Goal: Transaction & Acquisition: Purchase product/service

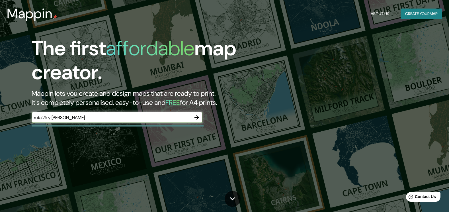
type input "ruta 25 y [PERSON_NAME]"
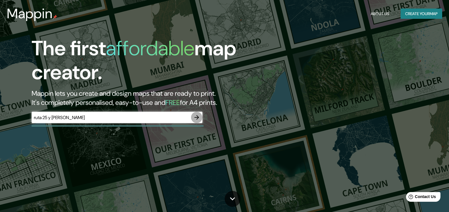
click at [196, 117] on icon "button" at bounding box center [196, 117] width 7 height 7
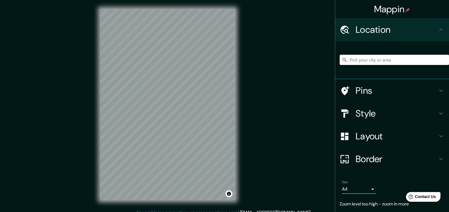
click at [374, 60] on input "Pick your city or area" at bounding box center [394, 60] width 109 height 10
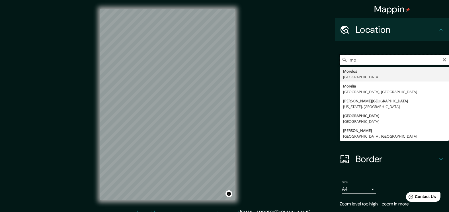
type input "m"
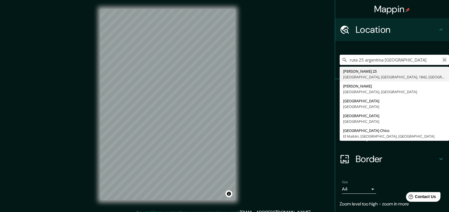
type input "ruta 25 argentina [GEOGRAPHIC_DATA]"
click at [442, 61] on icon "Clear" at bounding box center [444, 60] width 5 height 5
type input "[GEOGRAPHIC_DATA], [GEOGRAPHIC_DATA], [GEOGRAPHIC_DATA]"
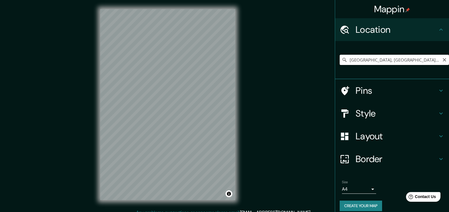
click at [429, 59] on input "[GEOGRAPHIC_DATA], [GEOGRAPHIC_DATA], [GEOGRAPHIC_DATA]" at bounding box center [394, 60] width 109 height 10
click at [442, 58] on icon "Clear" at bounding box center [444, 60] width 5 height 5
type input "[GEOGRAPHIC_DATA], [GEOGRAPHIC_DATA], [GEOGRAPHIC_DATA]"
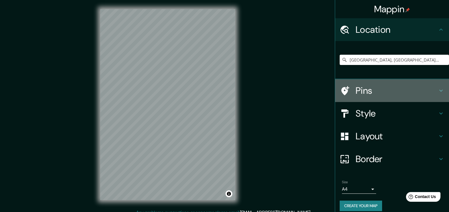
click at [369, 91] on h4 "Pins" at bounding box center [397, 90] width 82 height 11
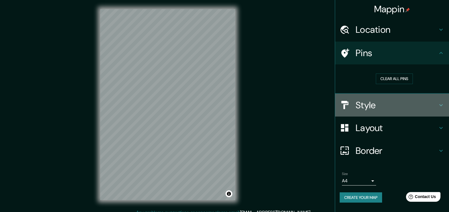
click at [384, 105] on h4 "Style" at bounding box center [397, 104] width 82 height 11
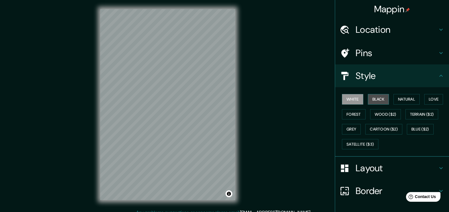
click at [376, 99] on button "Black" at bounding box center [378, 99] width 21 height 11
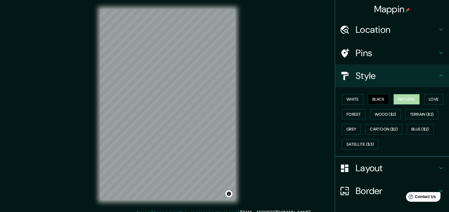
click at [402, 100] on button "Natural" at bounding box center [407, 99] width 26 height 11
click at [431, 97] on button "Love" at bounding box center [433, 99] width 19 height 11
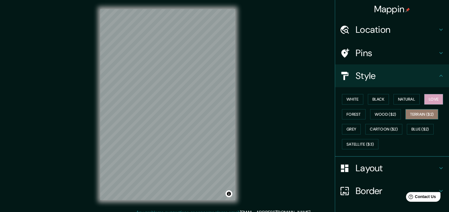
click at [417, 114] on button "Terrain ($2)" at bounding box center [422, 114] width 33 height 11
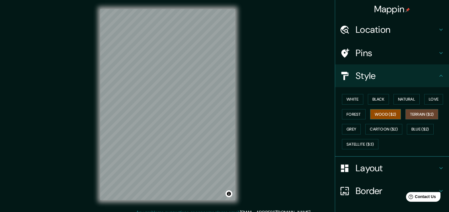
click at [386, 113] on button "Wood ($2)" at bounding box center [385, 114] width 31 height 11
click at [371, 95] on button "Black" at bounding box center [378, 99] width 21 height 11
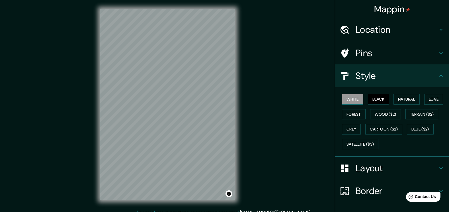
click at [349, 97] on button "White" at bounding box center [352, 99] width 21 height 11
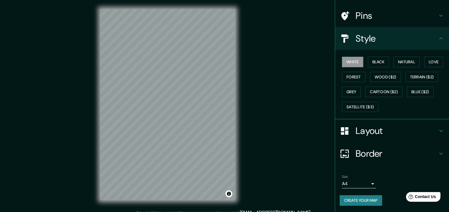
click at [375, 155] on h4 "Border" at bounding box center [397, 153] width 82 height 11
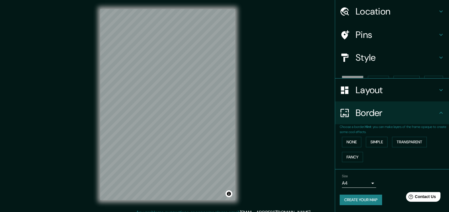
scroll to position [9, 0]
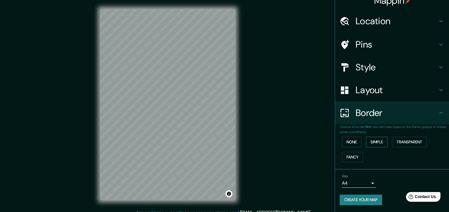
click at [377, 140] on button "Simple" at bounding box center [377, 142] width 22 height 11
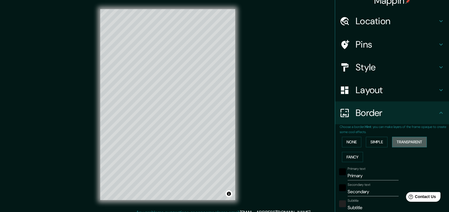
click at [399, 142] on button "Transparent" at bounding box center [409, 142] width 35 height 11
click at [348, 157] on button "Fancy" at bounding box center [352, 157] width 21 height 11
click at [348, 140] on button "None" at bounding box center [351, 142] width 19 height 11
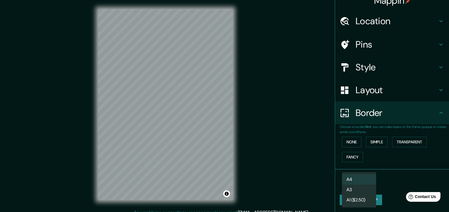
click at [352, 184] on body "Mappin Location [GEOGRAPHIC_DATA], [GEOGRAPHIC_DATA], [GEOGRAPHIC_DATA] [GEOGRA…" at bounding box center [224, 106] width 449 height 212
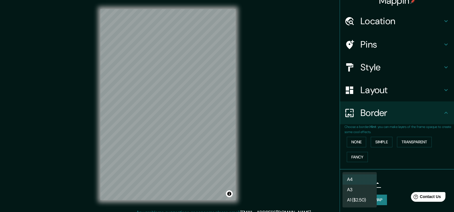
click at [391, 182] on div at bounding box center [227, 106] width 454 height 212
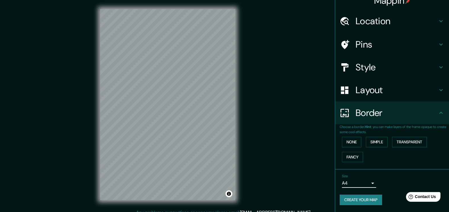
click at [370, 44] on h4 "Pins" at bounding box center [397, 44] width 82 height 11
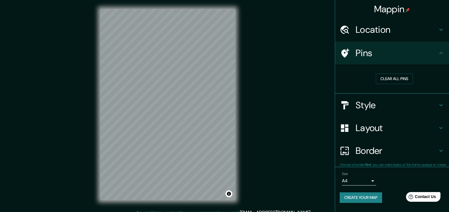
scroll to position [0, 0]
click at [376, 56] on h4 "Pins" at bounding box center [397, 52] width 82 height 11
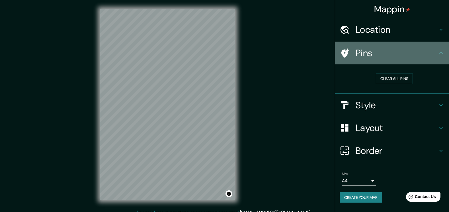
click at [428, 53] on h4 "Pins" at bounding box center [397, 52] width 82 height 11
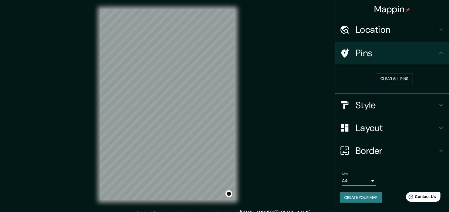
scroll to position [6, 0]
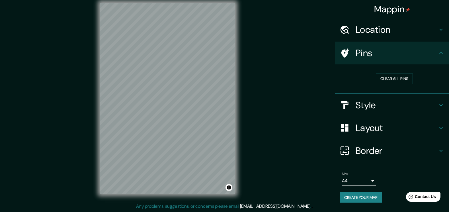
click at [366, 195] on button "Create your map" at bounding box center [361, 197] width 42 height 11
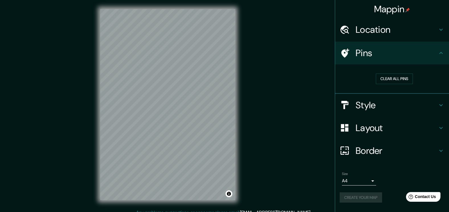
click at [359, 198] on div "Create your map" at bounding box center [392, 197] width 105 height 11
click at [286, 145] on div "Mappin Location [GEOGRAPHIC_DATA], [GEOGRAPHIC_DATA], [GEOGRAPHIC_DATA] [GEOGRA…" at bounding box center [224, 109] width 449 height 218
click at [366, 199] on button "Create your map" at bounding box center [361, 197] width 42 height 11
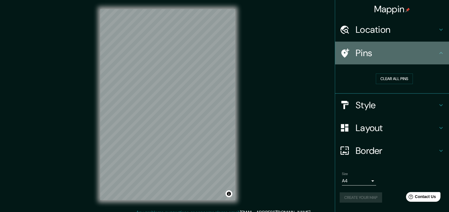
click at [369, 56] on h4 "Pins" at bounding box center [397, 52] width 82 height 11
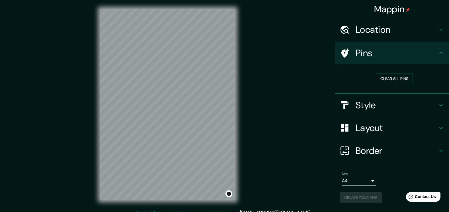
scroll to position [6, 0]
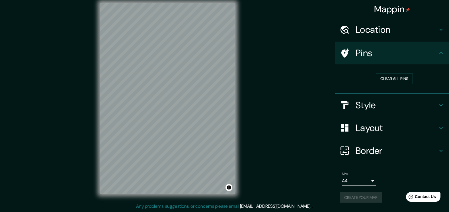
click at [366, 201] on div "Create your map" at bounding box center [392, 197] width 105 height 11
click at [361, 198] on button "Create your map" at bounding box center [361, 197] width 42 height 11
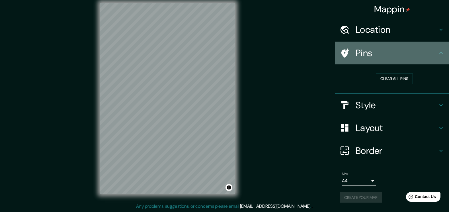
click at [439, 52] on icon at bounding box center [441, 53] width 7 height 7
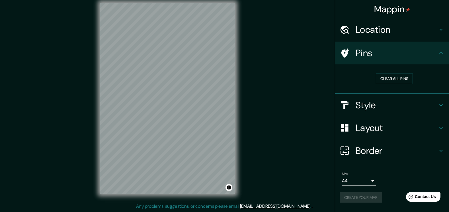
click at [434, 54] on h4 "Pins" at bounding box center [397, 52] width 82 height 11
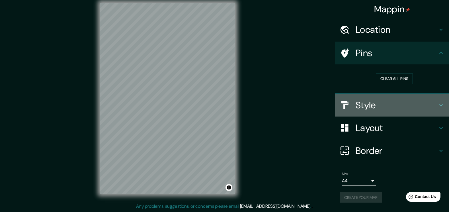
click at [434, 103] on h4 "Style" at bounding box center [397, 104] width 82 height 11
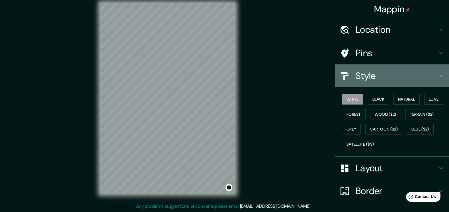
click at [433, 75] on h4 "Style" at bounding box center [397, 75] width 82 height 11
click at [432, 82] on div "Style" at bounding box center [392, 75] width 114 height 23
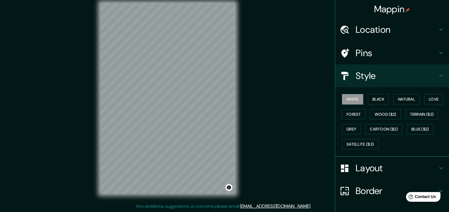
scroll to position [38, 0]
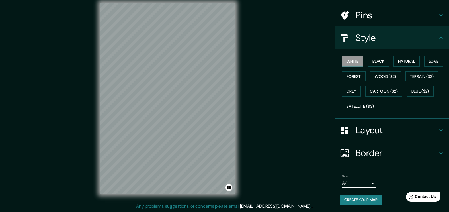
click at [358, 203] on button "Create your map" at bounding box center [361, 200] width 42 height 11
click at [361, 201] on div "Create your map" at bounding box center [392, 200] width 105 height 11
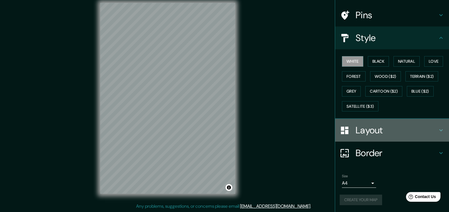
click at [367, 133] on h4 "Layout" at bounding box center [397, 129] width 82 height 11
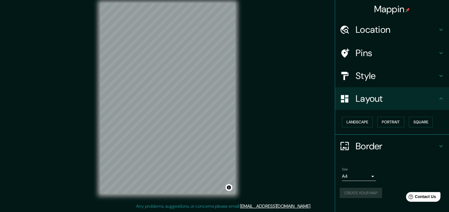
scroll to position [0, 0]
click at [356, 122] on button "Landscape" at bounding box center [357, 122] width 31 height 11
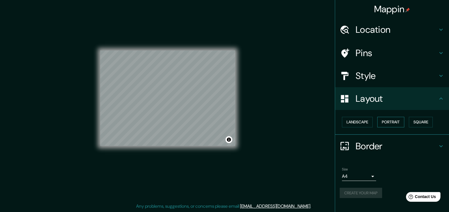
click at [387, 121] on button "Portrait" at bounding box center [390, 122] width 27 height 11
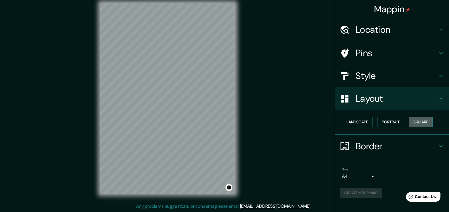
click at [422, 122] on button "Square" at bounding box center [421, 122] width 24 height 11
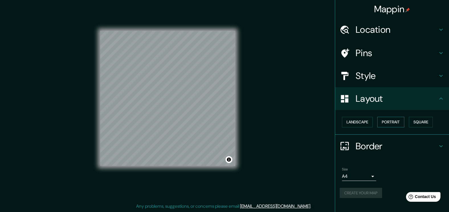
click at [391, 119] on button "Portrait" at bounding box center [390, 122] width 27 height 11
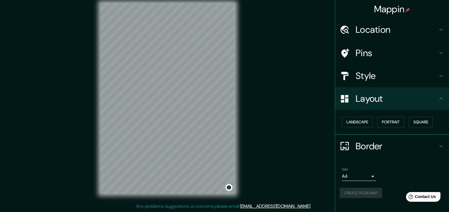
click at [362, 117] on div "Landscape [GEOGRAPHIC_DATA]" at bounding box center [394, 122] width 109 height 15
click at [359, 120] on button "Landscape" at bounding box center [357, 122] width 31 height 11
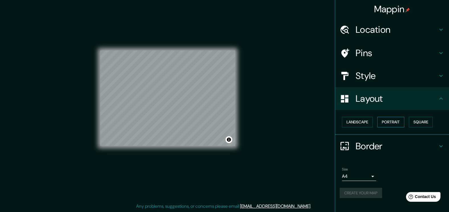
click at [388, 123] on button "Portrait" at bounding box center [390, 122] width 27 height 11
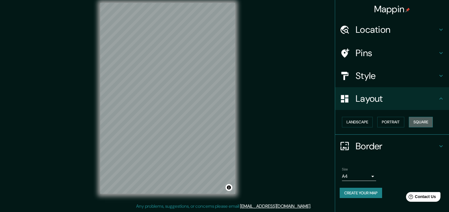
click at [418, 122] on button "Square" at bounding box center [421, 122] width 24 height 11
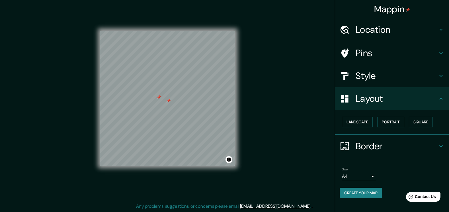
click at [363, 48] on h4 "Pins" at bounding box center [397, 52] width 82 height 11
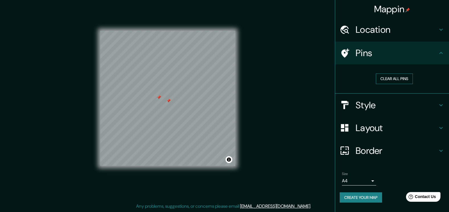
click at [397, 79] on button "Clear all pins" at bounding box center [394, 78] width 37 height 11
click at [359, 196] on button "Create your map" at bounding box center [361, 197] width 42 height 11
click at [229, 159] on button "Toggle attribution" at bounding box center [229, 159] width 7 height 7
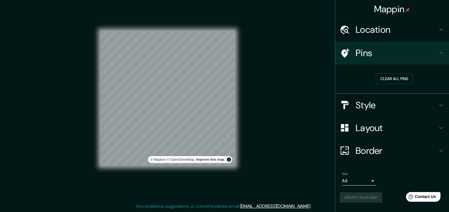
click at [251, 159] on div "Mappin Location [GEOGRAPHIC_DATA], [GEOGRAPHIC_DATA], [GEOGRAPHIC_DATA] [GEOGRA…" at bounding box center [224, 103] width 449 height 218
click at [226, 160] on button "Toggle attribution" at bounding box center [229, 159] width 7 height 7
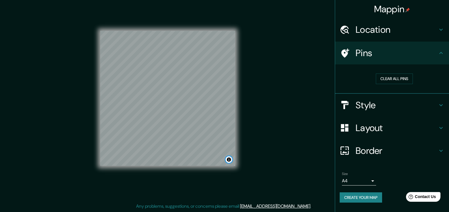
click at [226, 159] on button "Toggle attribution" at bounding box center [229, 159] width 7 height 7
click at [229, 159] on button "Toggle attribution" at bounding box center [229, 159] width 7 height 7
click at [366, 199] on button "Create your map" at bounding box center [361, 197] width 42 height 11
click at [424, 198] on span "Contact Us" at bounding box center [426, 196] width 22 height 5
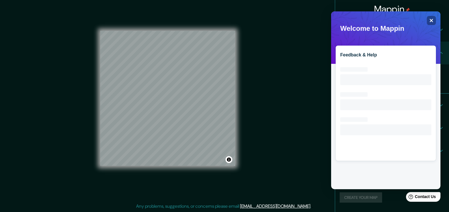
scroll to position [0, 0]
click at [429, 21] on div "Close" at bounding box center [431, 20] width 9 height 9
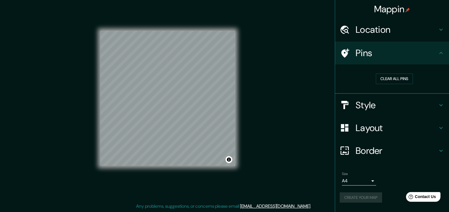
click at [304, 160] on div "Mappin Location [GEOGRAPHIC_DATA], [GEOGRAPHIC_DATA], [GEOGRAPHIC_DATA] [GEOGRA…" at bounding box center [224, 103] width 449 height 218
click at [367, 199] on div "Create your map" at bounding box center [392, 197] width 105 height 11
click at [372, 198] on button "Create your map" at bounding box center [361, 197] width 42 height 11
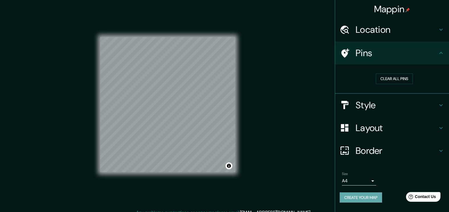
click at [361, 198] on button "Create your map" at bounding box center [361, 197] width 42 height 11
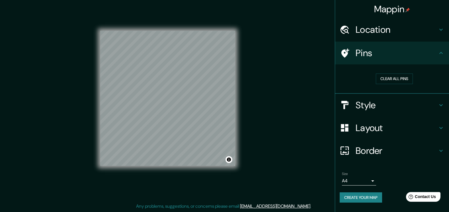
click at [368, 198] on button "Create your map" at bounding box center [361, 197] width 42 height 11
click at [359, 182] on body "Mappin Location [GEOGRAPHIC_DATA], [GEOGRAPHIC_DATA], [GEOGRAPHIC_DATA] [GEOGRA…" at bounding box center [224, 100] width 449 height 212
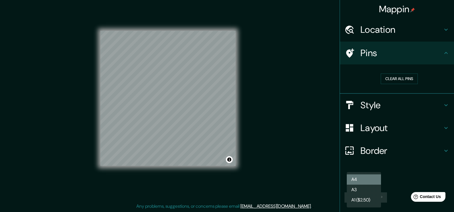
click at [358, 181] on li "A4" at bounding box center [363, 179] width 34 height 10
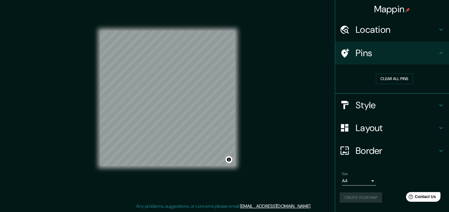
click at [372, 196] on div "Create your map" at bounding box center [392, 197] width 105 height 11
click at [372, 199] on button "Create your map" at bounding box center [361, 197] width 42 height 11
click at [368, 199] on button "Create your map" at bounding box center [361, 197] width 42 height 11
